Goal: Task Accomplishment & Management: Use online tool/utility

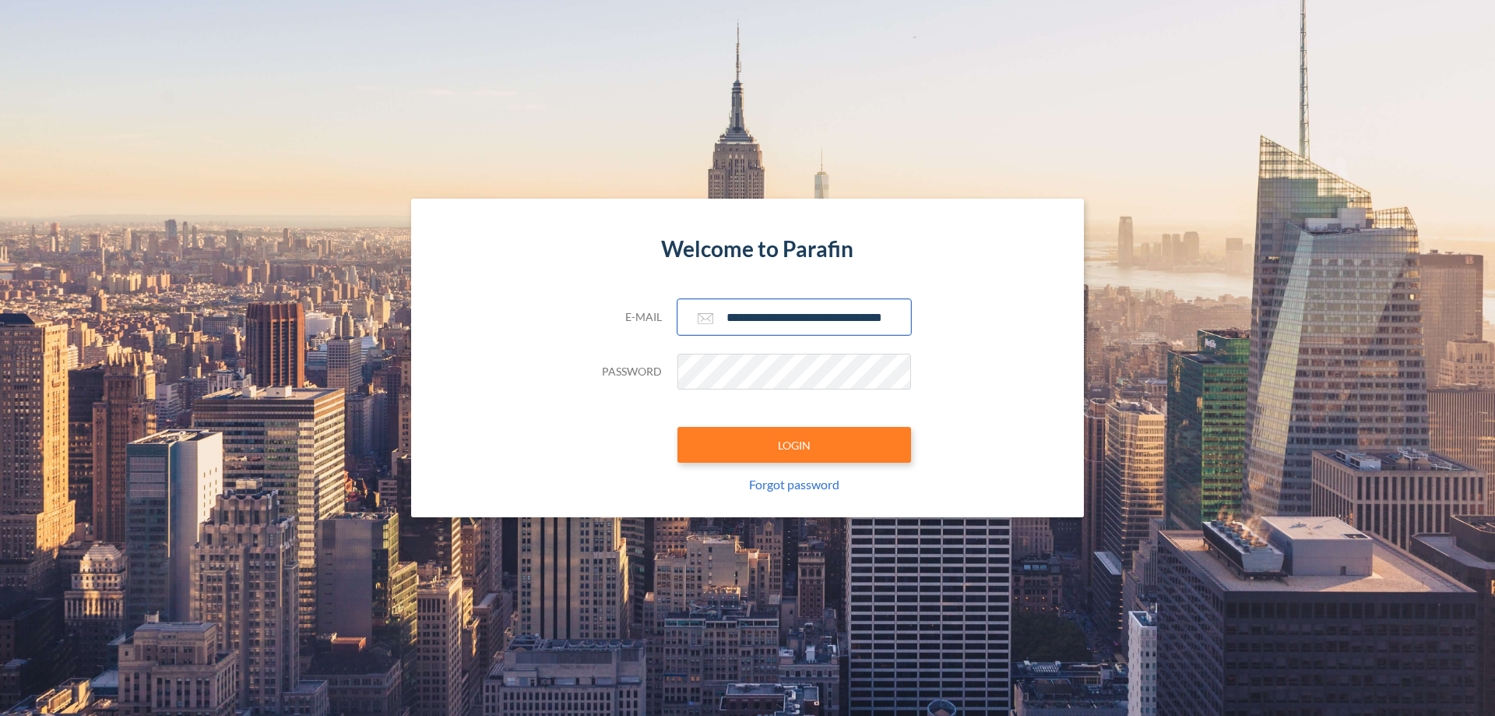
type input "**********"
click at [794, 445] on button "LOGIN" at bounding box center [795, 445] width 234 height 36
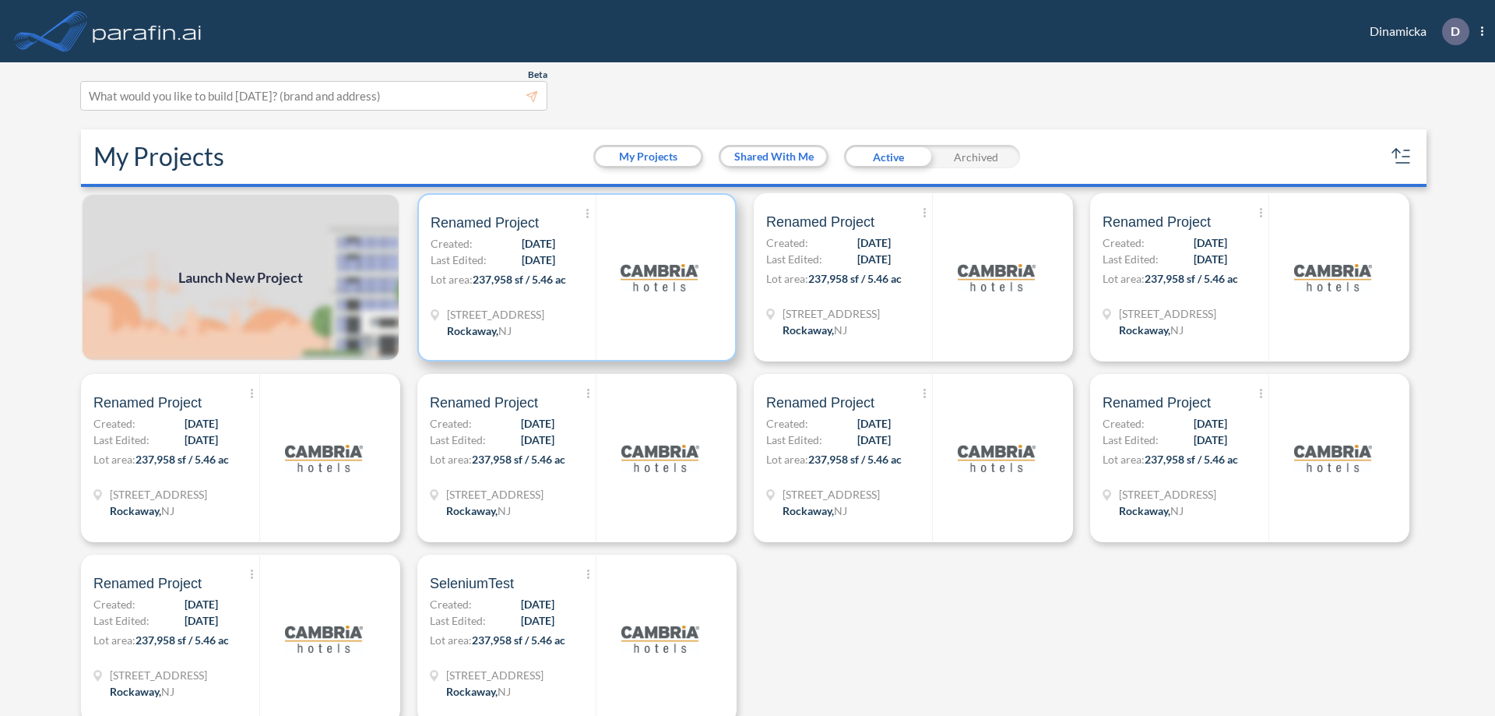
scroll to position [4, 0]
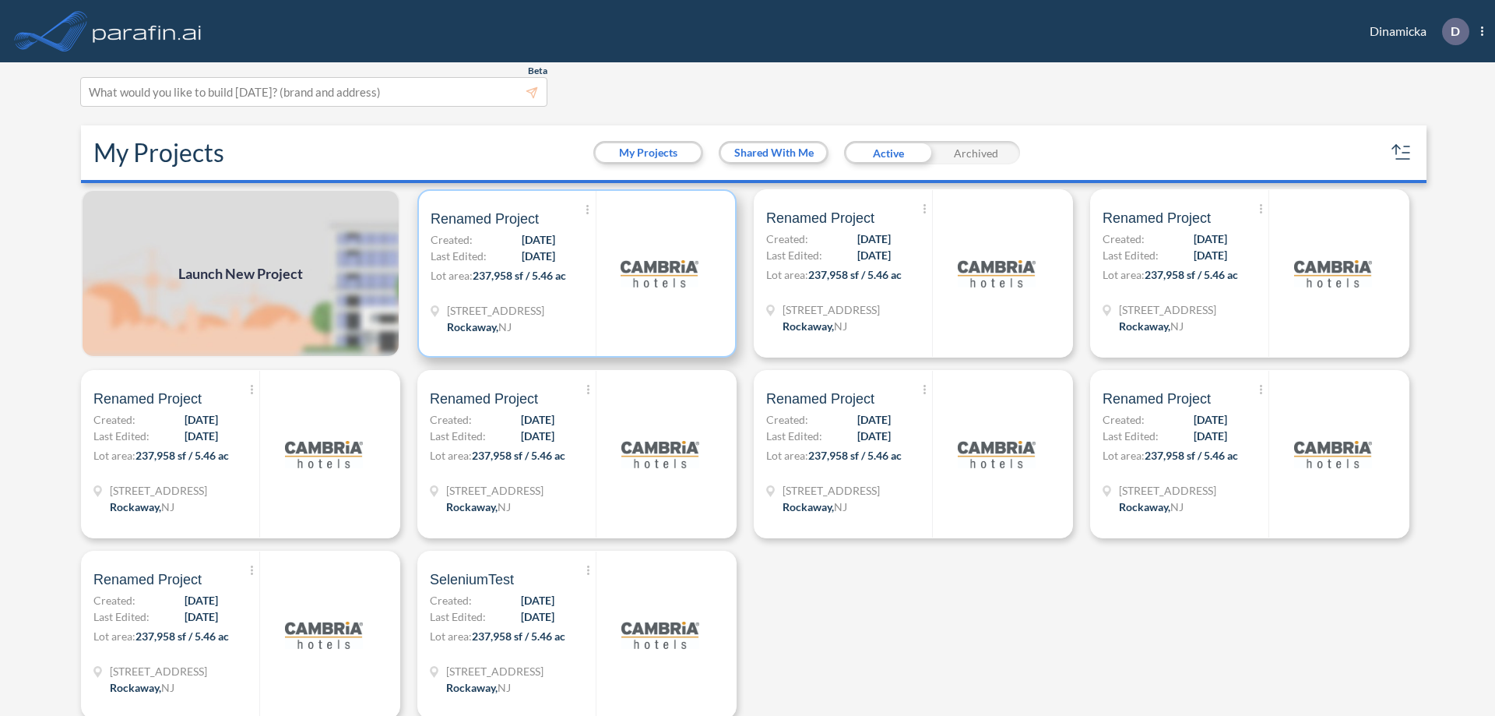
click at [574, 273] on p "Lot area: 237,958 sf / 5.46 ac" at bounding box center [513, 278] width 165 height 23
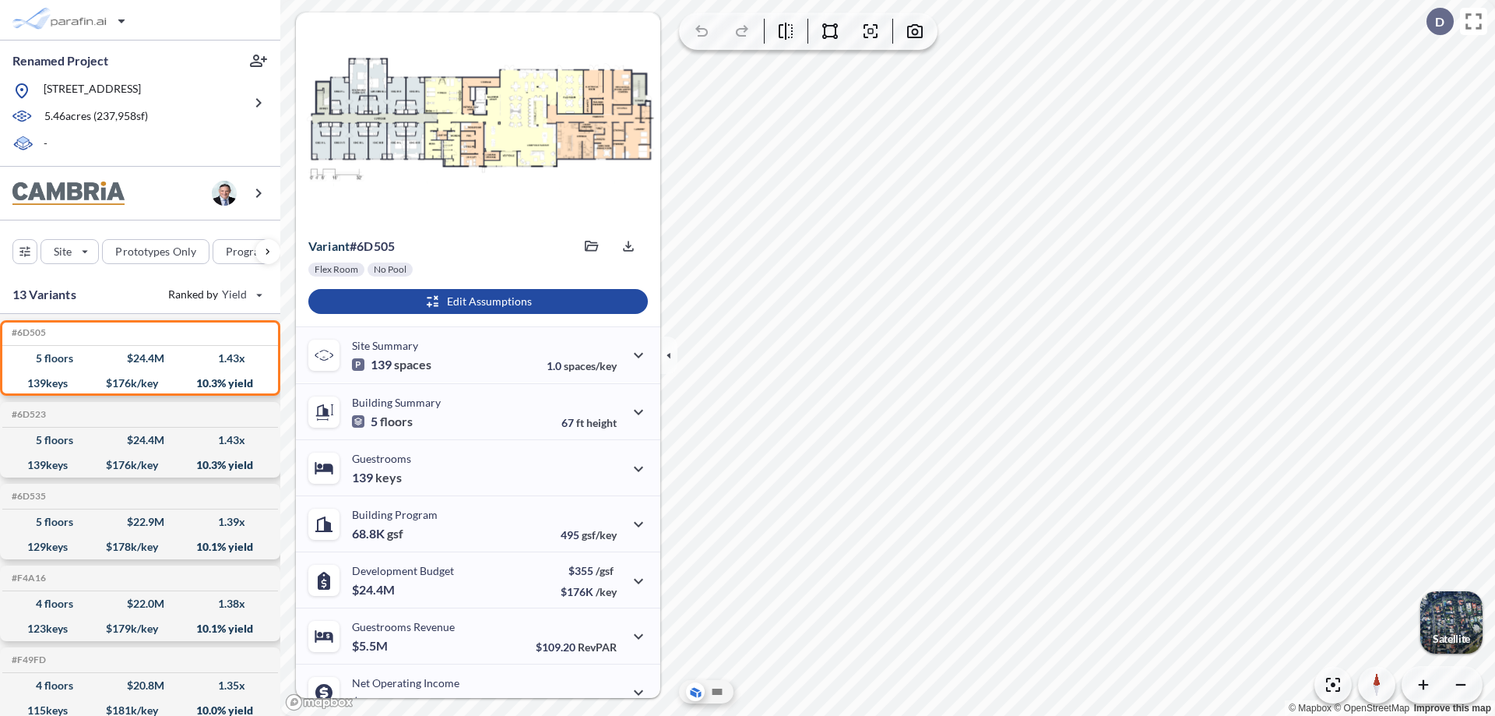
scroll to position [79, 0]
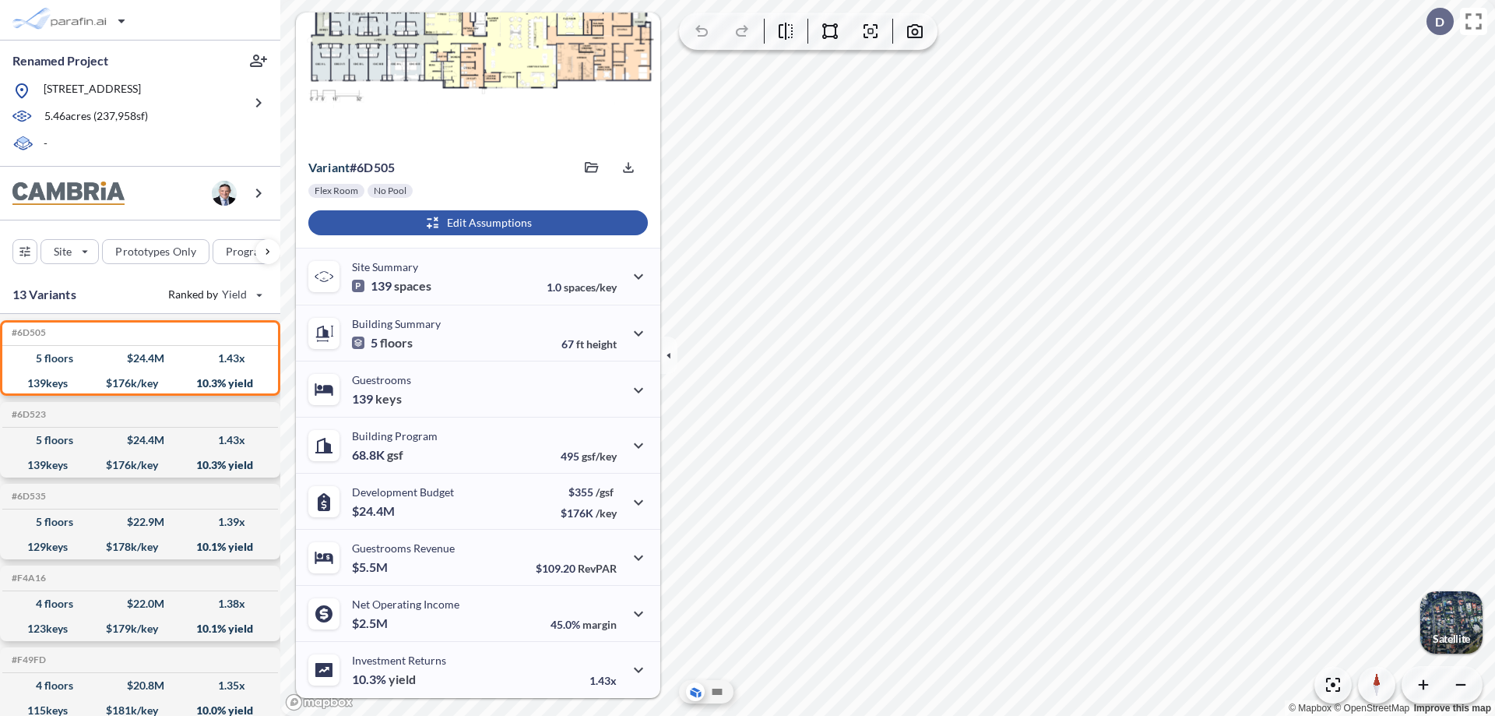
click at [476, 223] on div "button" at bounding box center [478, 222] width 340 height 25
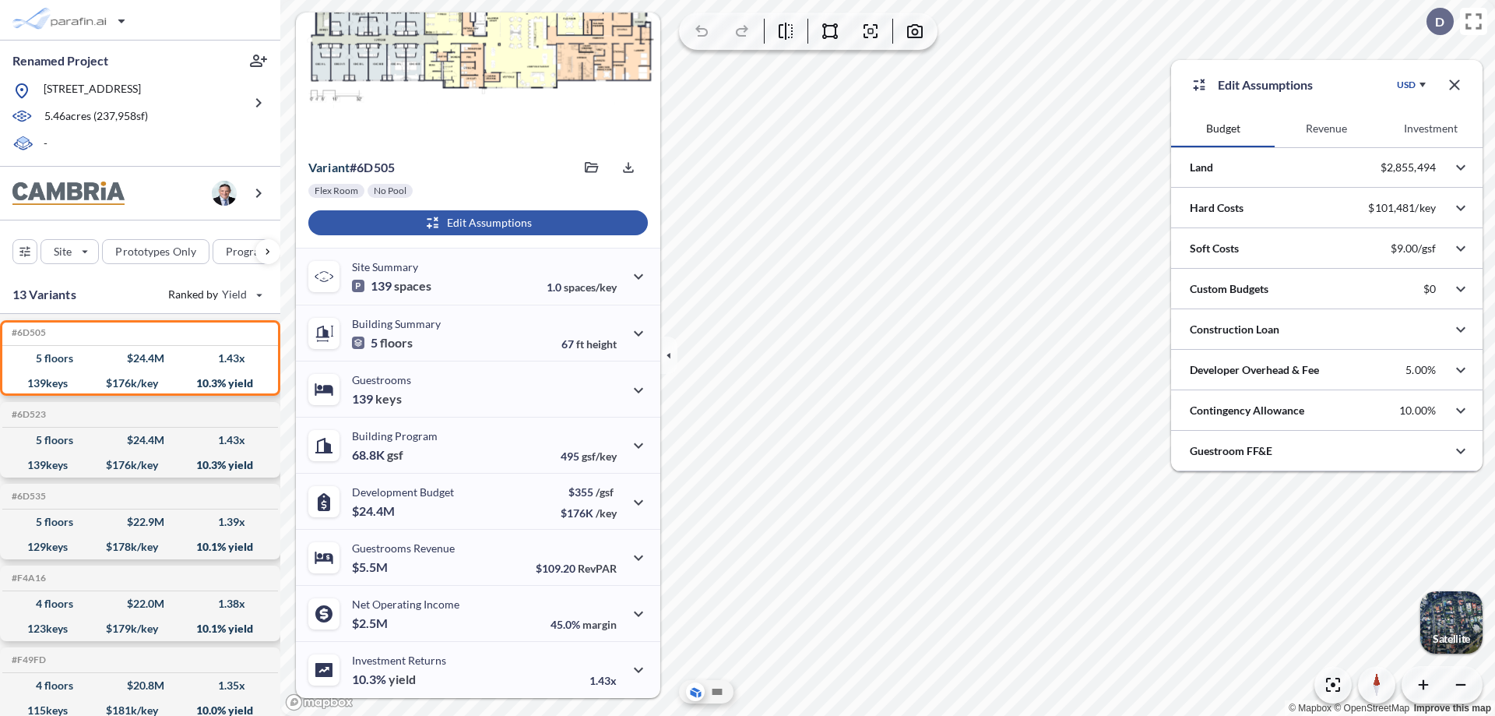
click at [1326, 129] on button "Revenue" at bounding box center [1327, 128] width 104 height 37
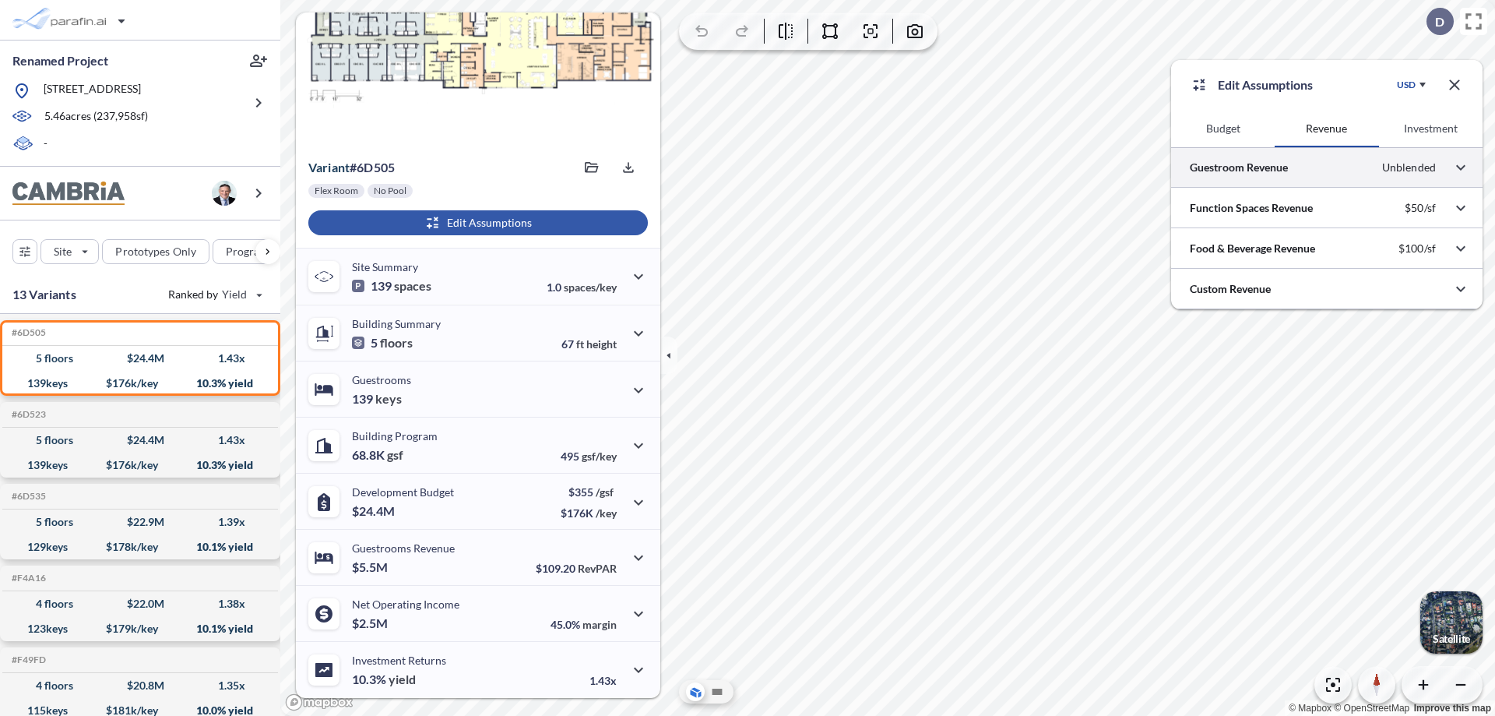
click at [1327, 167] on div at bounding box center [1327, 167] width 312 height 40
